Goal: Information Seeking & Learning: Check status

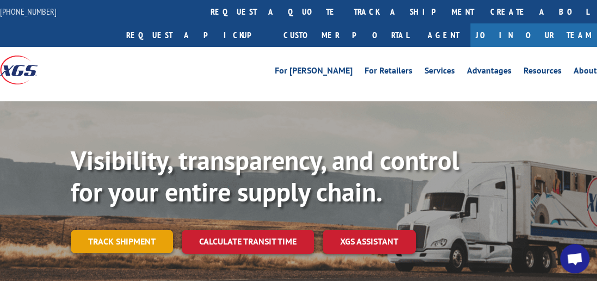
click at [132, 230] on link "Track shipment" at bounding box center [122, 241] width 102 height 23
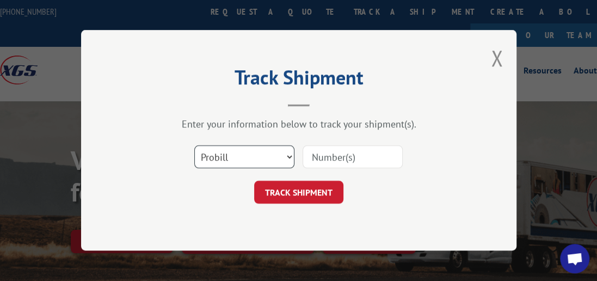
click at [288, 153] on select "Select category... Probill BOL PO" at bounding box center [244, 157] width 100 height 23
select select "bol"
click at [194, 146] on select "Select category... Probill BOL PO" at bounding box center [244, 157] width 100 height 23
click at [311, 154] on input at bounding box center [352, 157] width 100 height 23
type input "7057674"
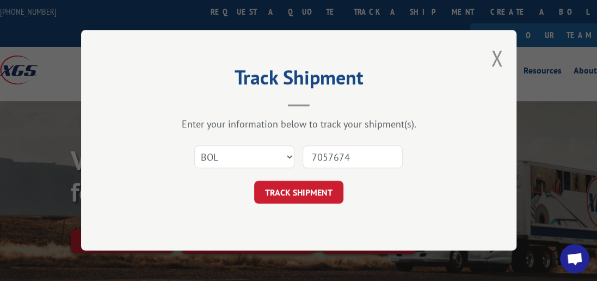
click at [315, 178] on form "Select category... Probill BOL PO 7057674 TRACK SHIPMENT" at bounding box center [298, 171] width 326 height 65
click at [313, 187] on button "TRACK SHIPMENT" at bounding box center [298, 192] width 89 height 23
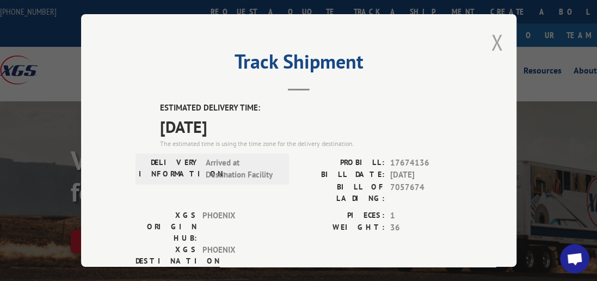
click at [491, 35] on button "Close modal" at bounding box center [497, 42] width 12 height 29
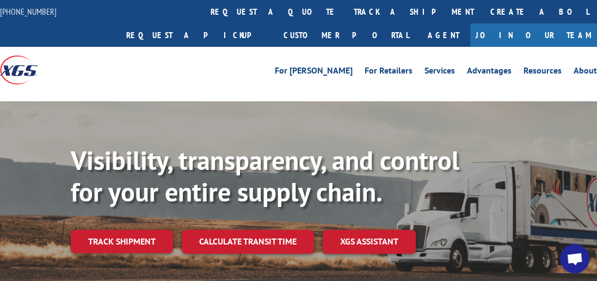
click at [126, 205] on div "Visibility, transparency, and control for your entire supply chain. Track shipm…" at bounding box center [334, 221] width 526 height 152
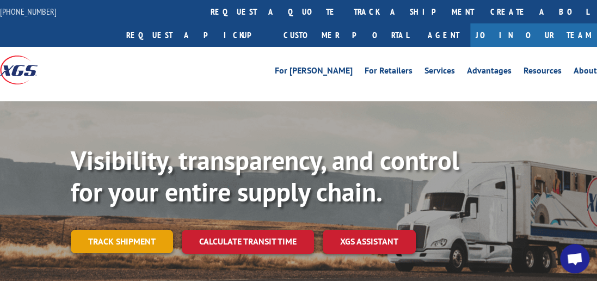
click at [120, 230] on link "Track shipment" at bounding box center [122, 241] width 102 height 23
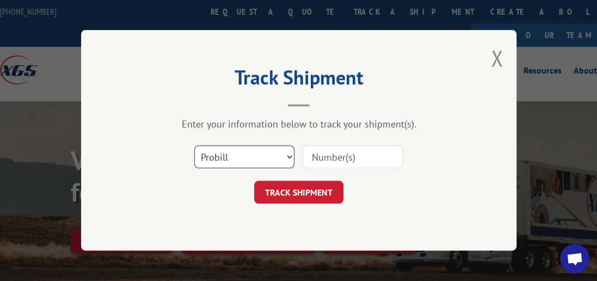
click at [288, 158] on select "Select category... Probill BOL PO" at bounding box center [244, 157] width 100 height 23
select select "bol"
click at [194, 146] on select "Select category... Probill BOL PO" at bounding box center [244, 157] width 100 height 23
drag, startPoint x: 326, startPoint y: 157, endPoint x: 325, endPoint y: 151, distance: 5.5
click at [326, 157] on input at bounding box center [352, 157] width 100 height 23
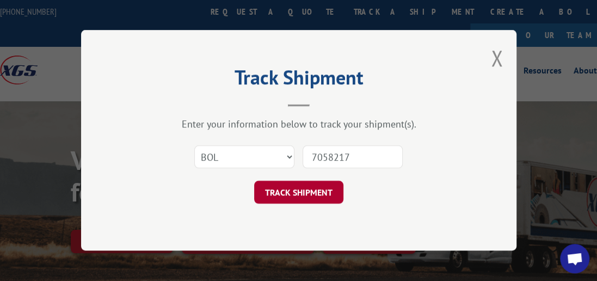
type input "7058217"
click at [307, 198] on button "TRACK SHIPMENT" at bounding box center [298, 192] width 89 height 23
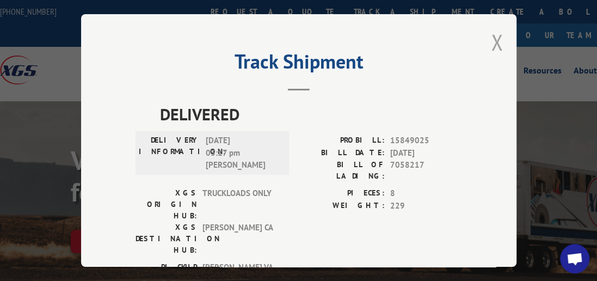
click at [494, 36] on button "Close modal" at bounding box center [497, 42] width 12 height 29
